Goal: Transaction & Acquisition: Purchase product/service

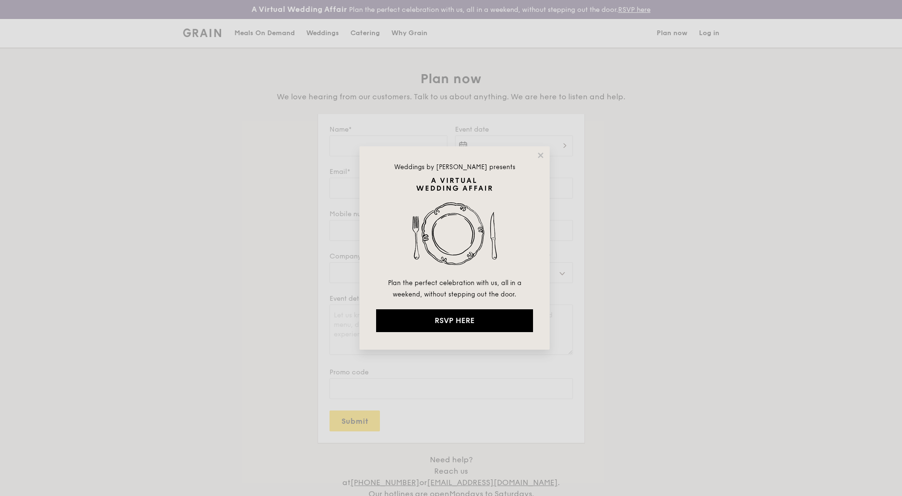
select select
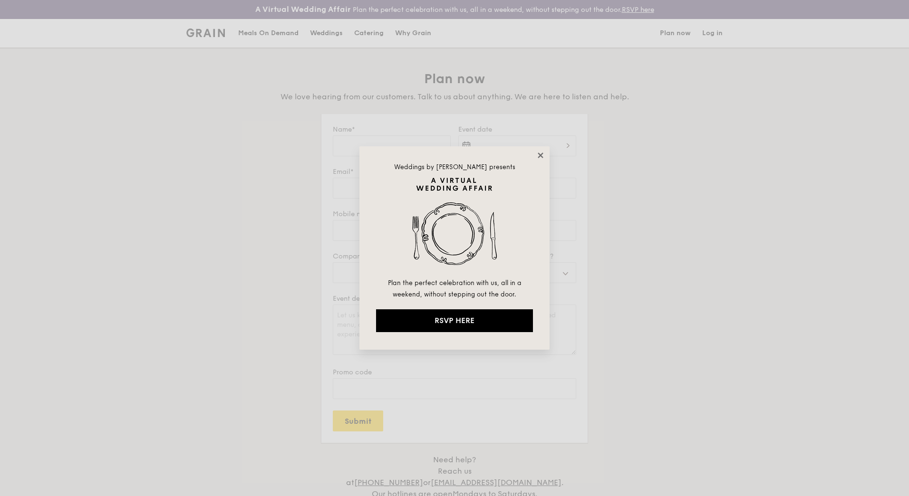
click at [540, 155] on icon at bounding box center [540, 155] width 5 height 5
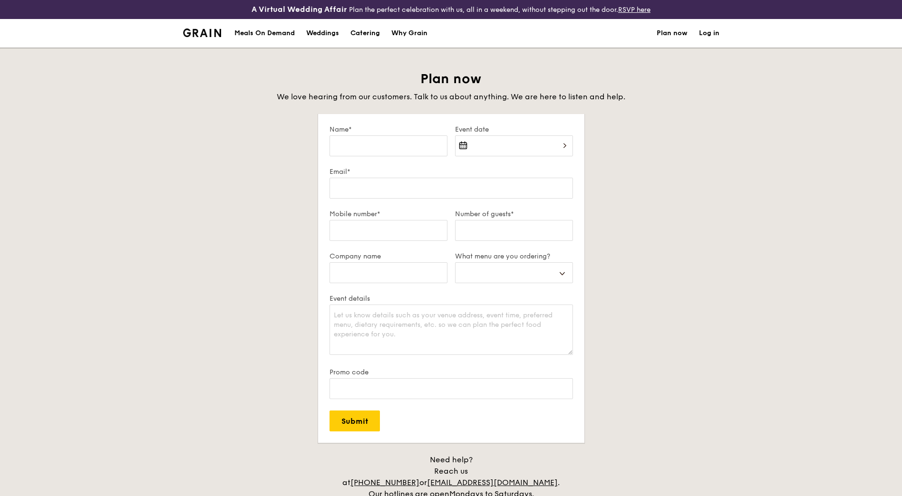
click at [269, 38] on div "Meals On Demand" at bounding box center [264, 33] width 60 height 29
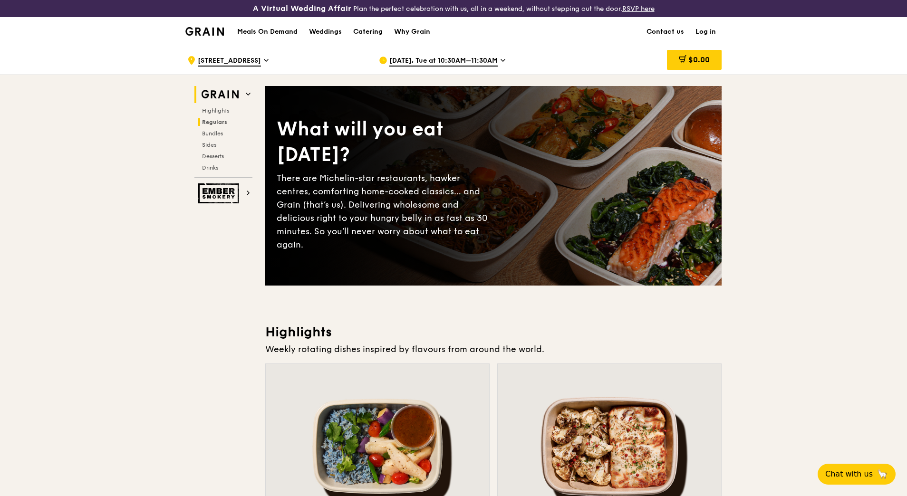
click at [222, 118] on h2 "Regulars" at bounding box center [225, 122] width 54 height 8
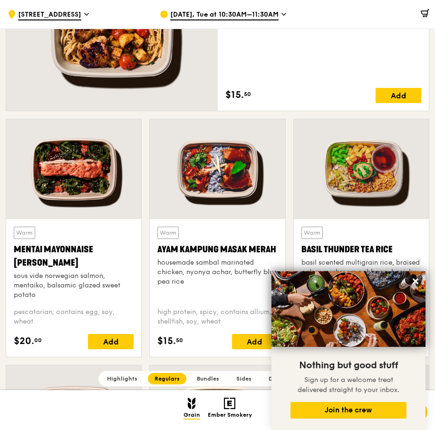
scroll to position [760, 0]
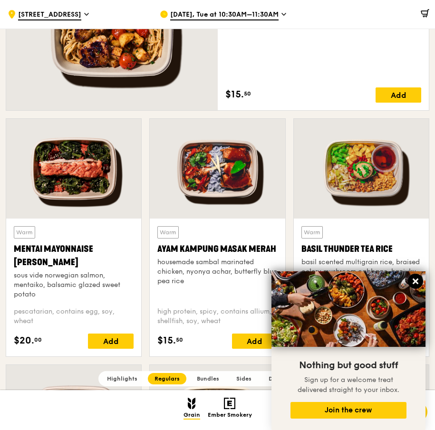
click at [414, 282] on icon at bounding box center [415, 281] width 9 height 9
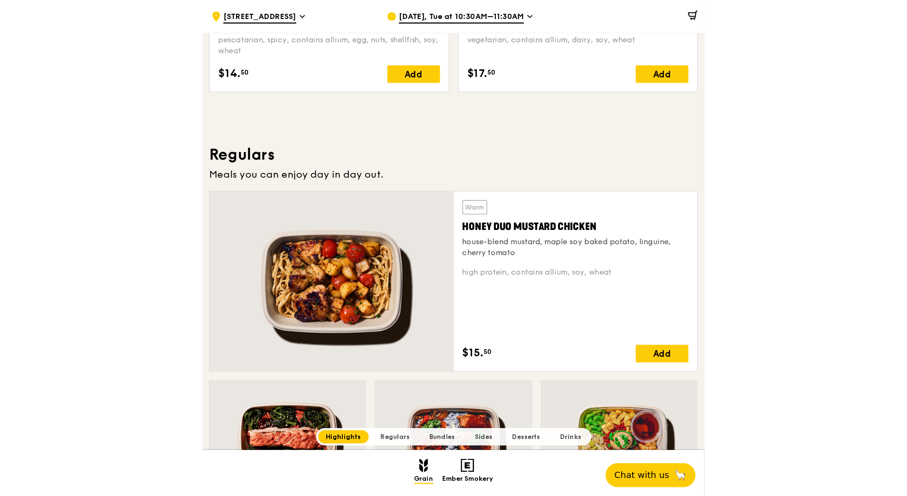
scroll to position [0, 0]
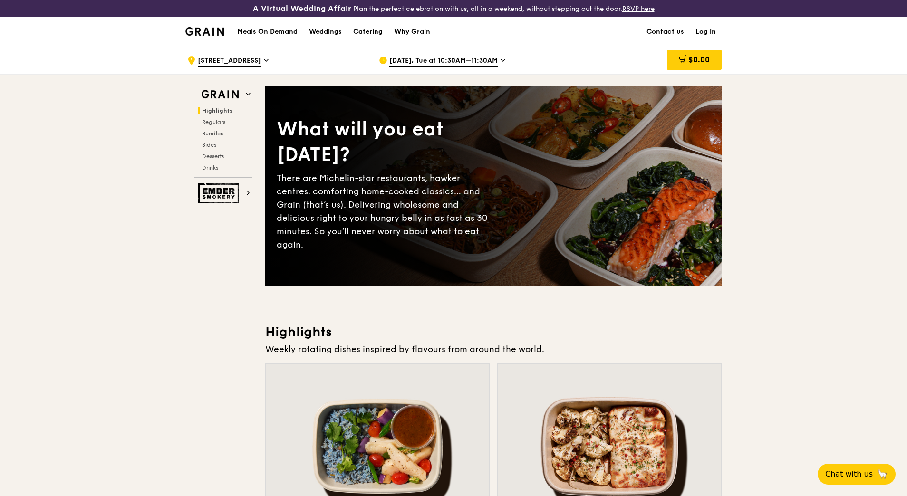
click at [286, 29] on h1 "Meals On Demand" at bounding box center [267, 32] width 60 height 10
click at [214, 126] on h2 "Regulars" at bounding box center [225, 122] width 54 height 8
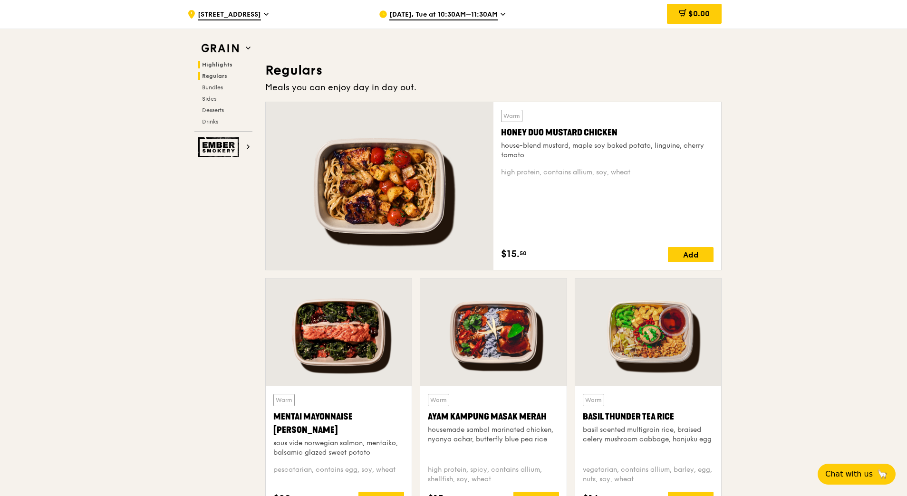
scroll to position [652, 0]
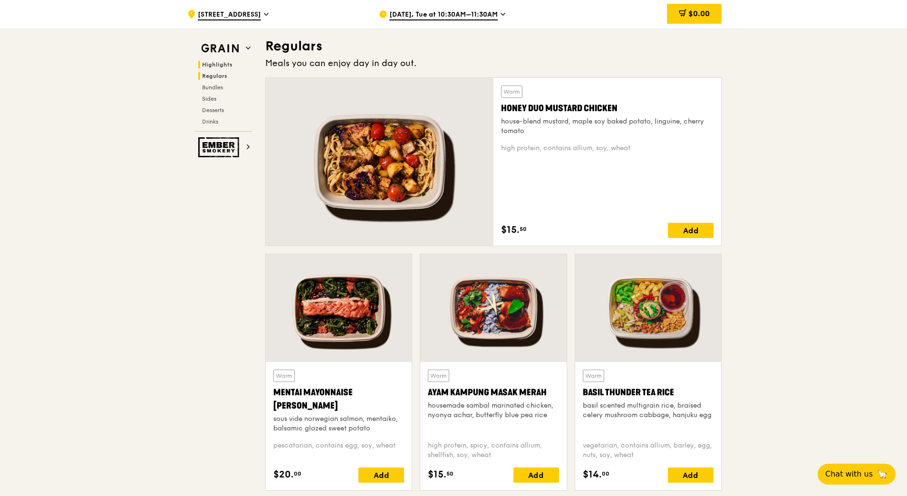
click at [221, 66] on span "Highlights" at bounding box center [217, 64] width 30 height 7
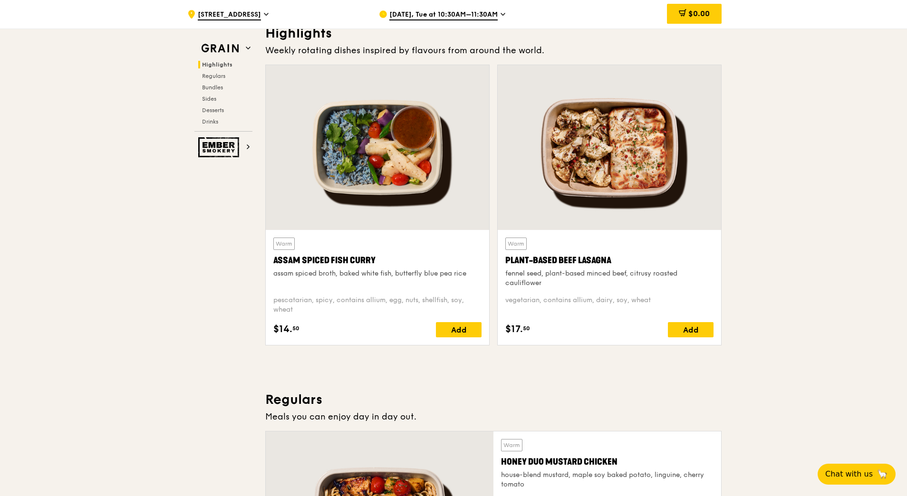
scroll to position [285, 0]
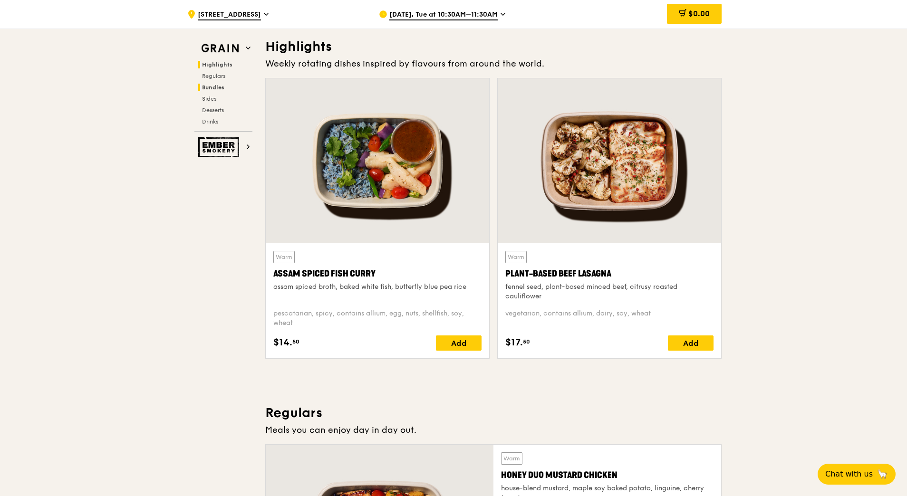
click at [222, 87] on span "Bundles" at bounding box center [213, 87] width 22 height 7
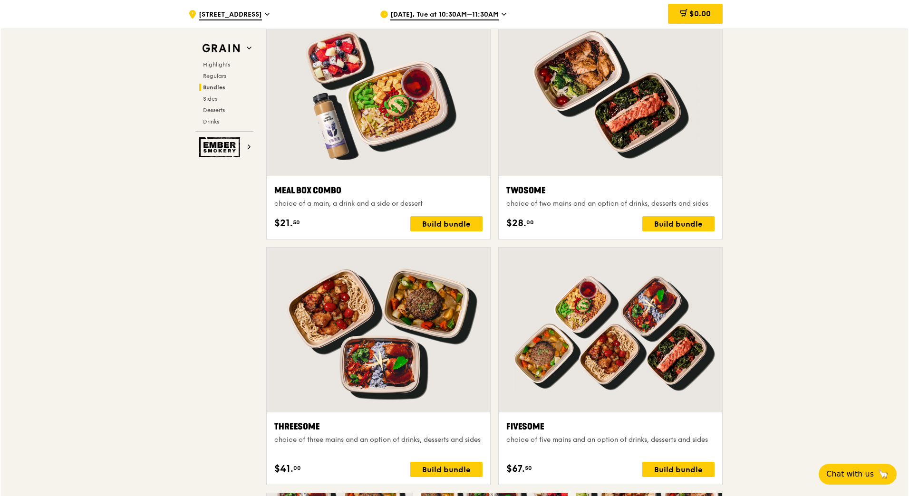
scroll to position [1501, 0]
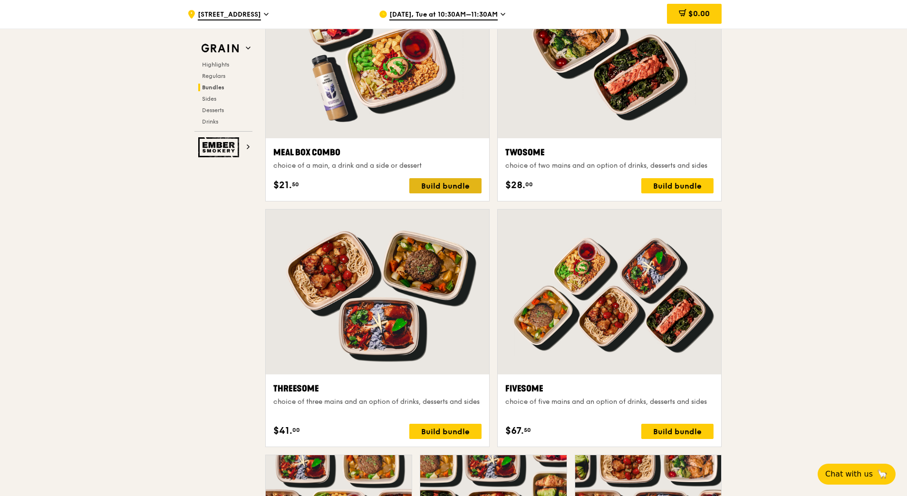
click at [446, 188] on div "Build bundle" at bounding box center [445, 185] width 72 height 15
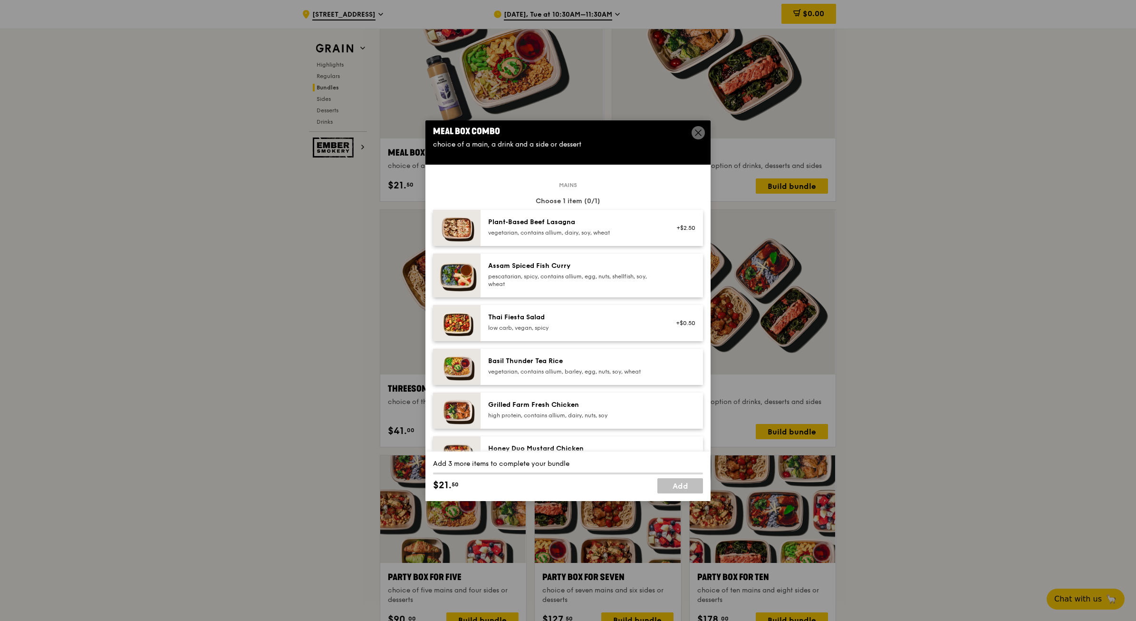
scroll to position [0, 0]
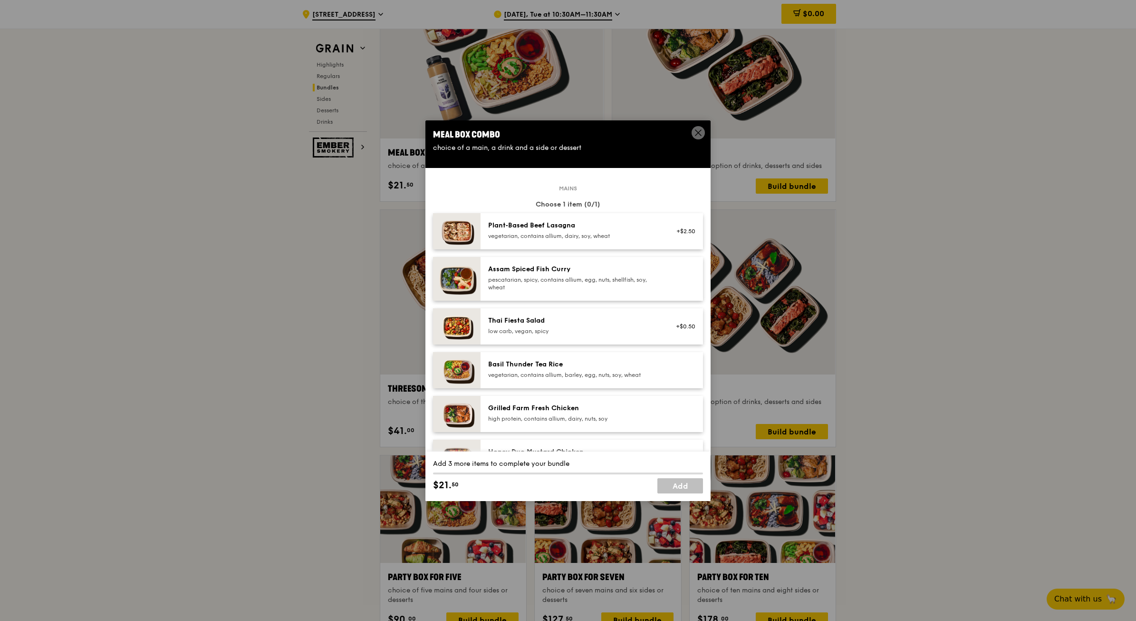
click at [694, 126] on span at bounding box center [698, 132] width 13 height 13
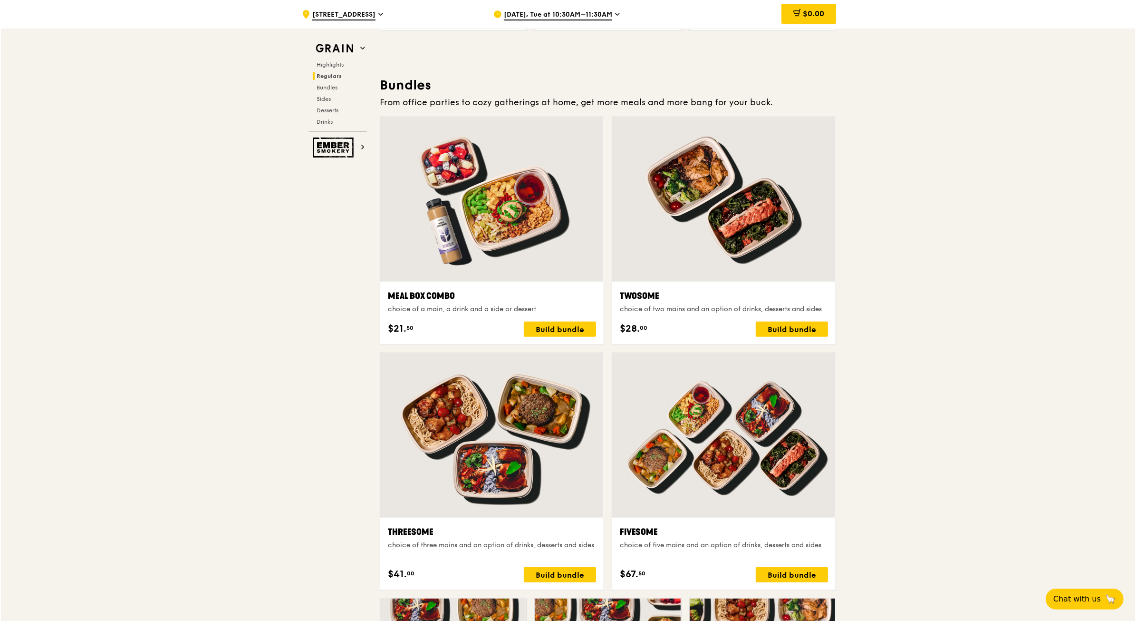
scroll to position [1357, 0]
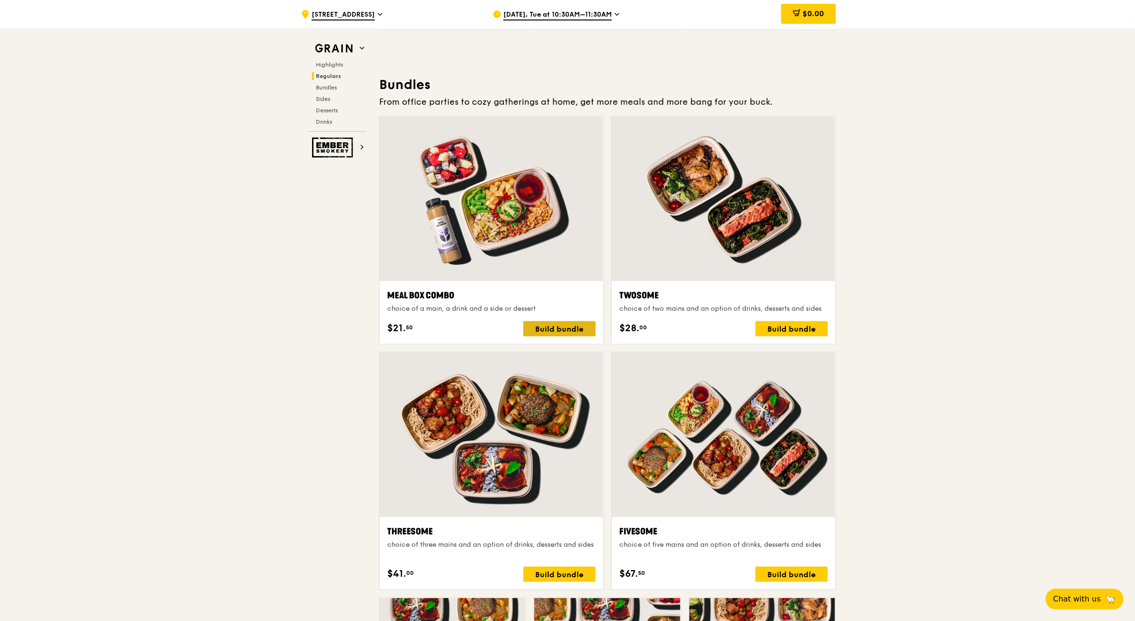
click at [573, 324] on div "Build bundle" at bounding box center [559, 328] width 72 height 15
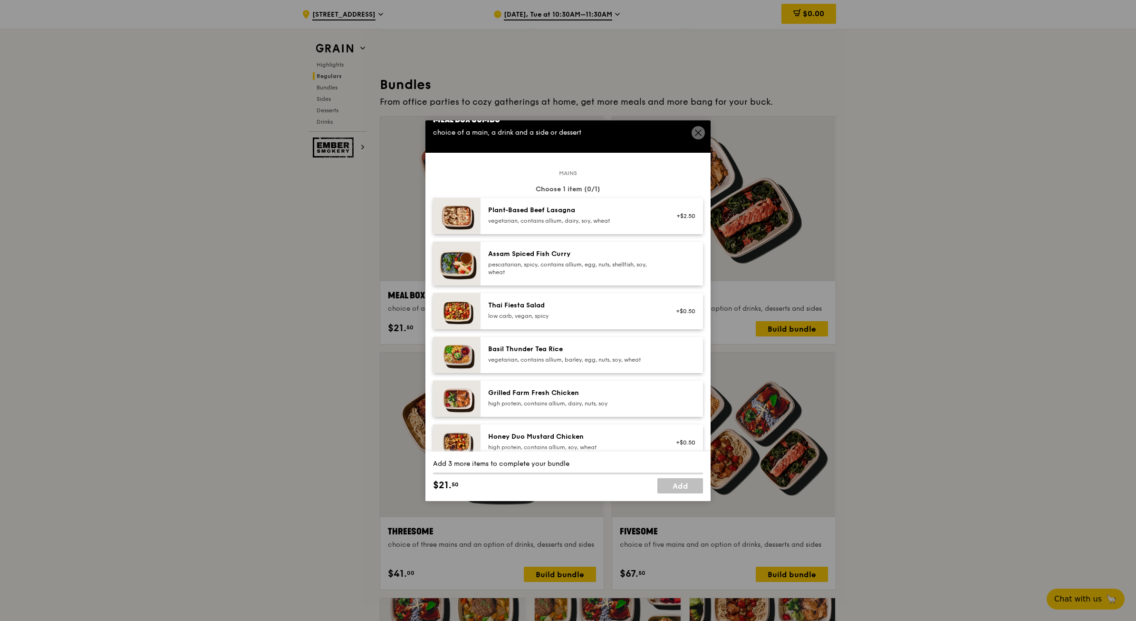
scroll to position [15, 0]
click at [698, 136] on icon at bounding box center [698, 132] width 9 height 9
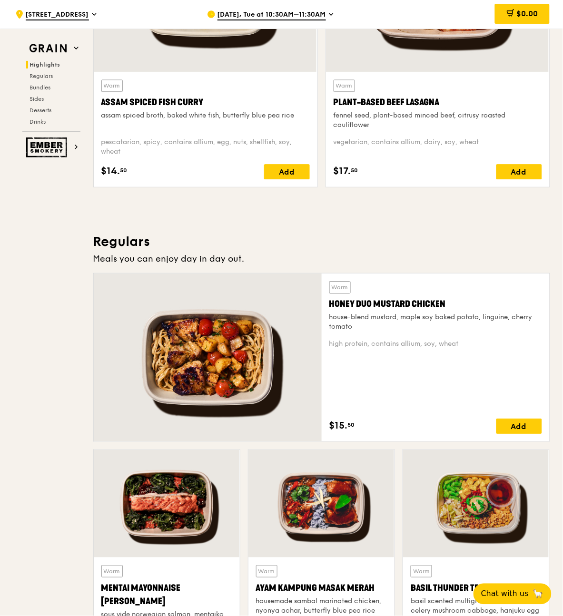
scroll to position [464, 0]
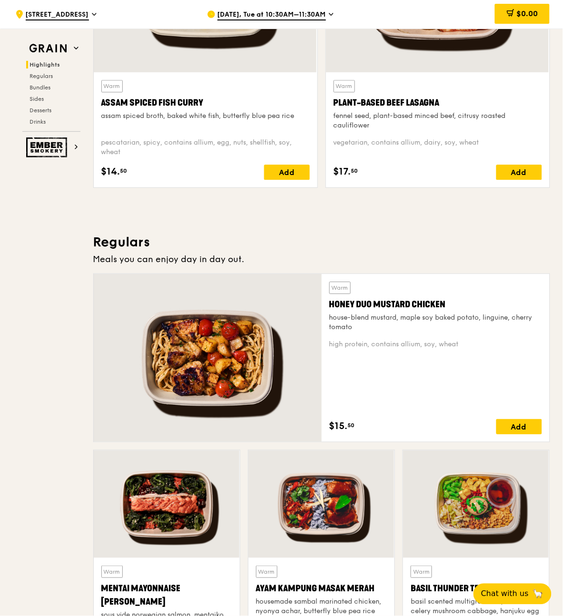
click at [341, 255] on div "Meals you can enjoy day in day out." at bounding box center [321, 258] width 456 height 13
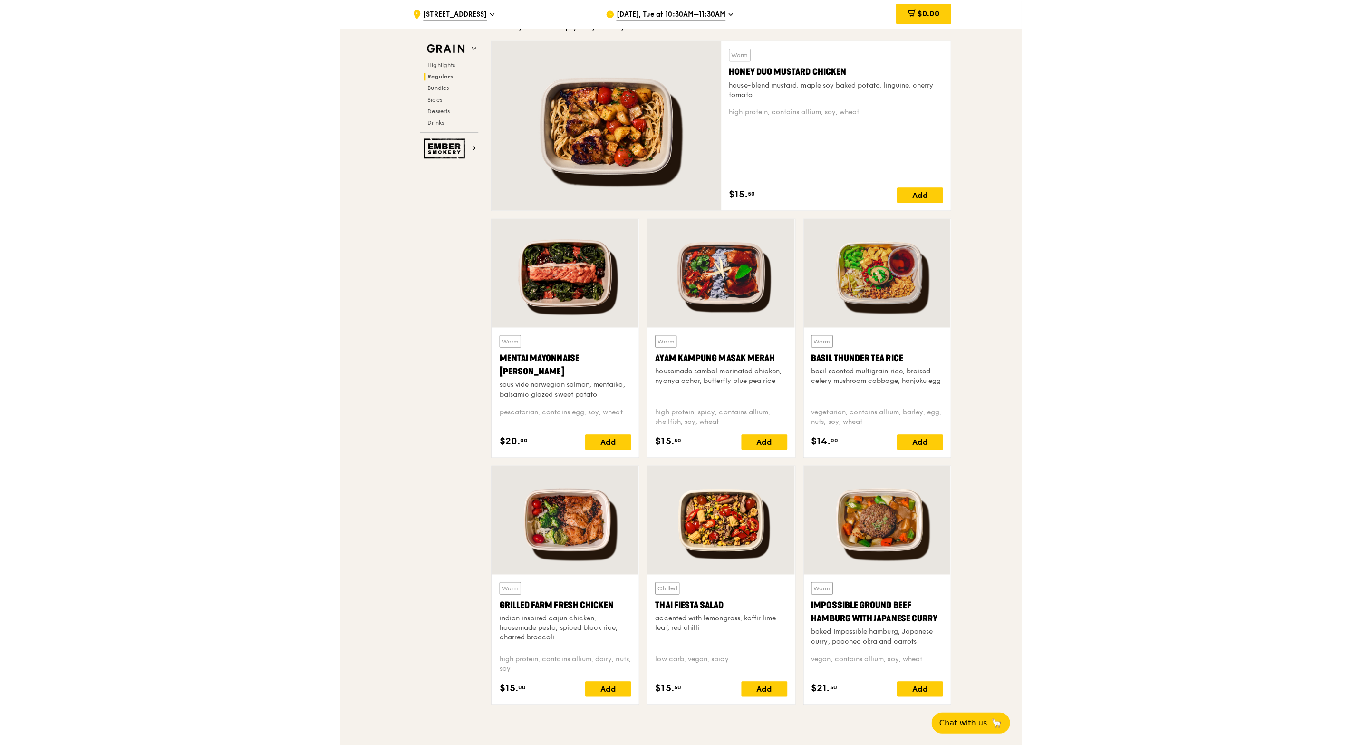
scroll to position [690, 0]
